Goal: Task Accomplishment & Management: Use online tool/utility

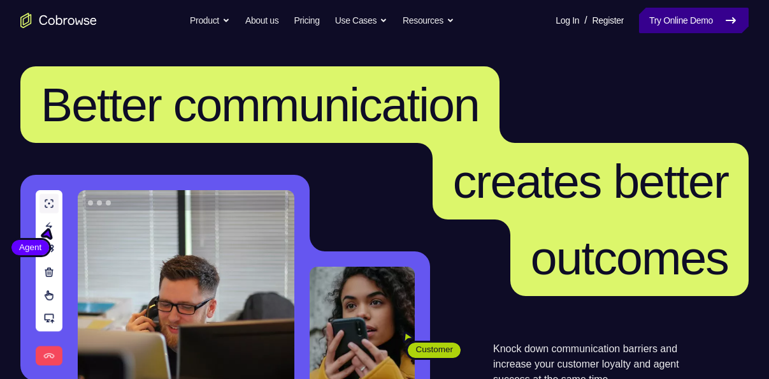
click at [687, 32] on link "Try Online Demo" at bounding box center [694, 20] width 110 height 25
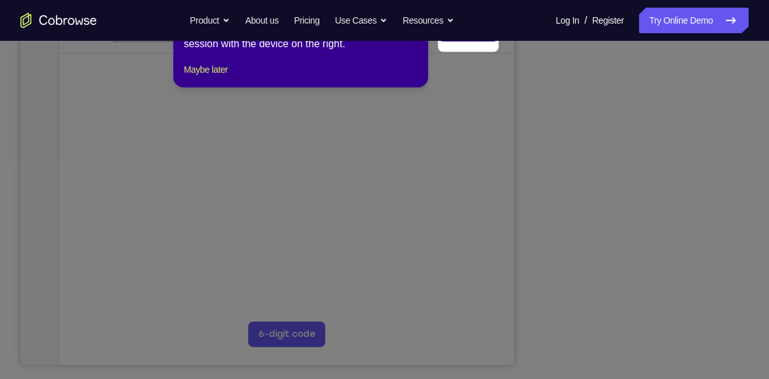
scroll to position [164, 0]
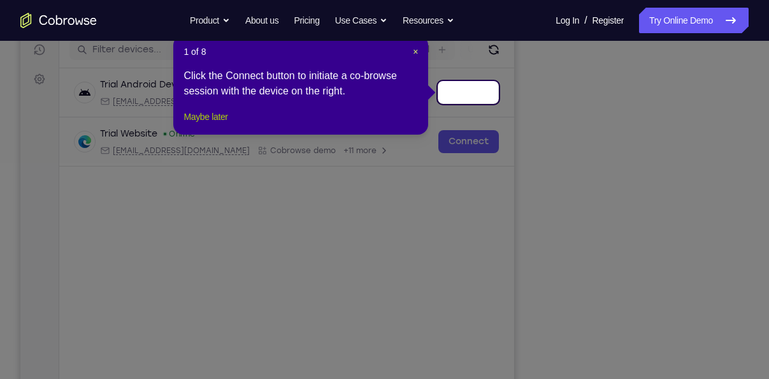
click at [217, 124] on button "Maybe later" at bounding box center [206, 116] width 44 height 15
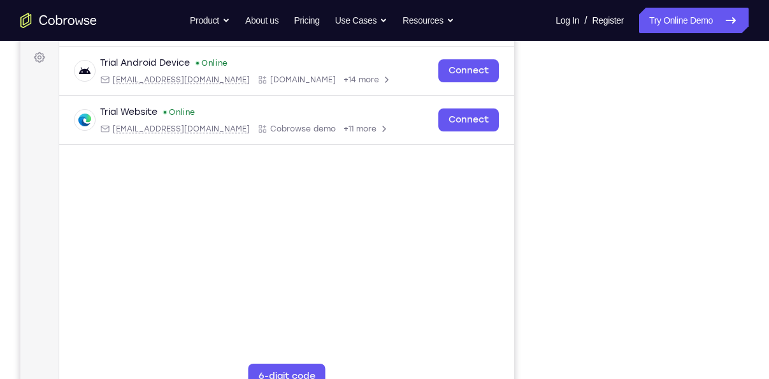
scroll to position [183, 0]
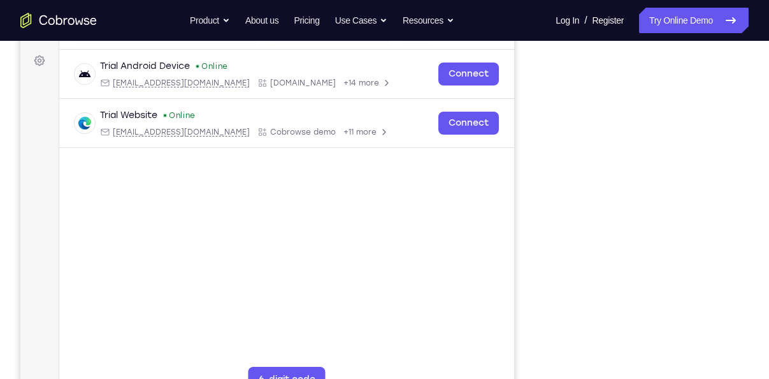
click at [523, 157] on div "Your Support Agent Your Customer Web iOS Android" at bounding box center [384, 174] width 728 height 471
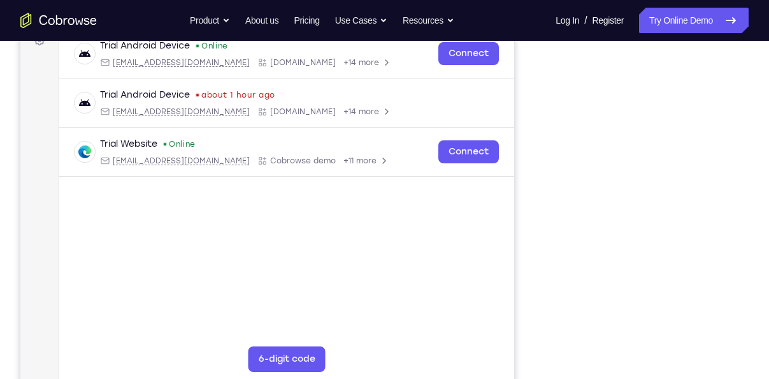
scroll to position [204, 0]
